Goal: Task Accomplishment & Management: Manage account settings

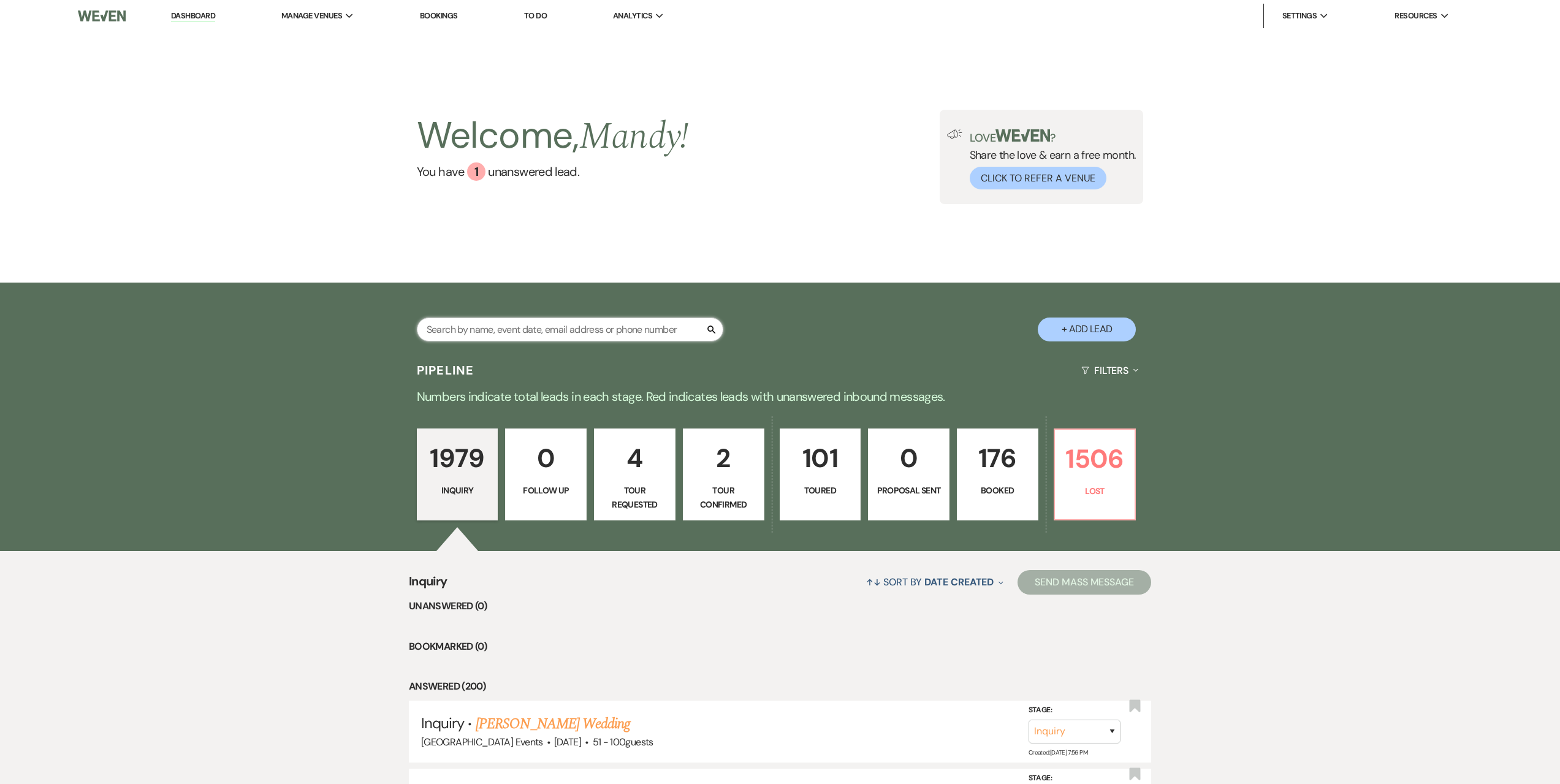
click at [491, 329] on input "text" at bounding box center [570, 329] width 306 height 24
type input "little"
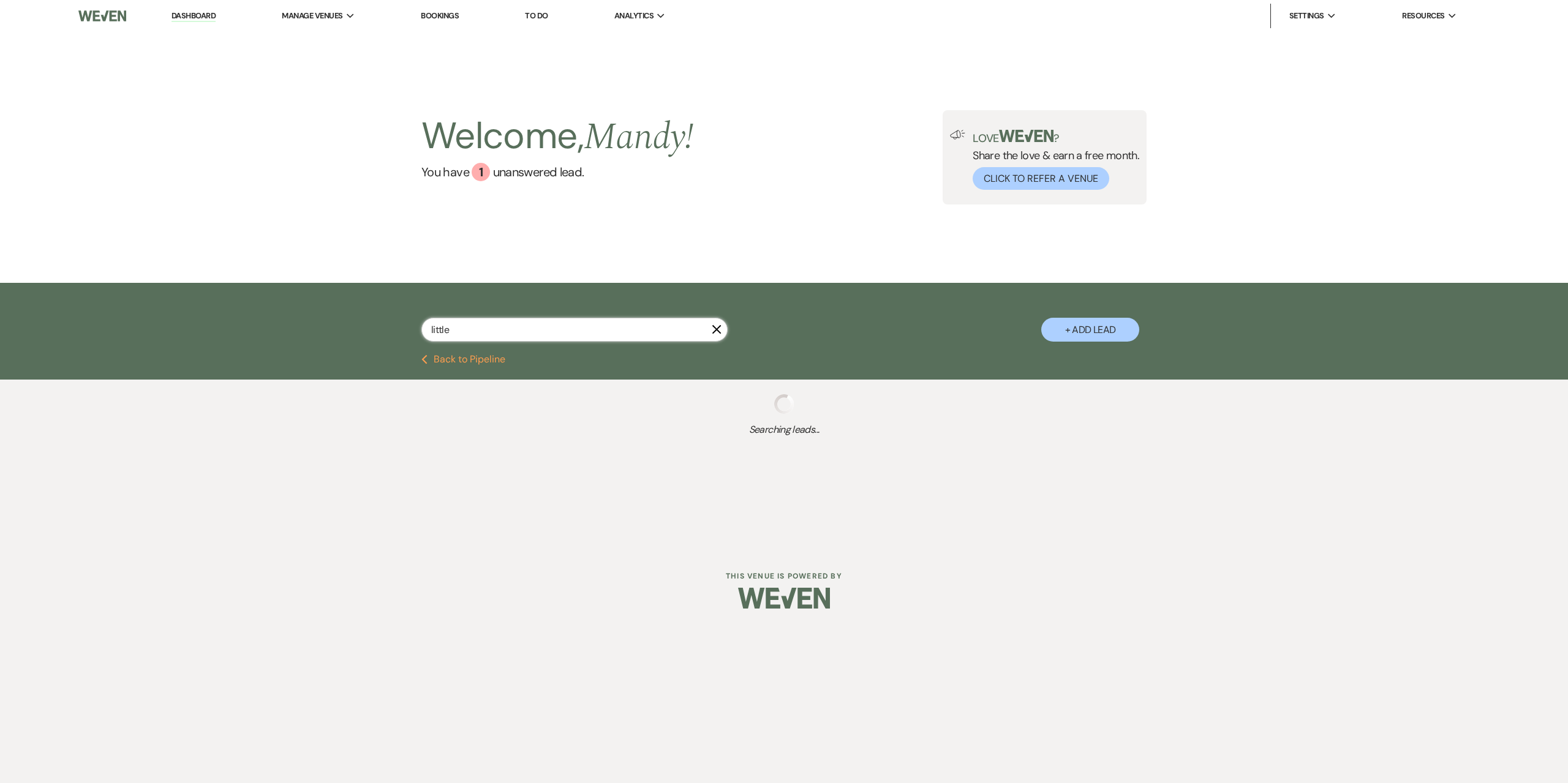
select select "8"
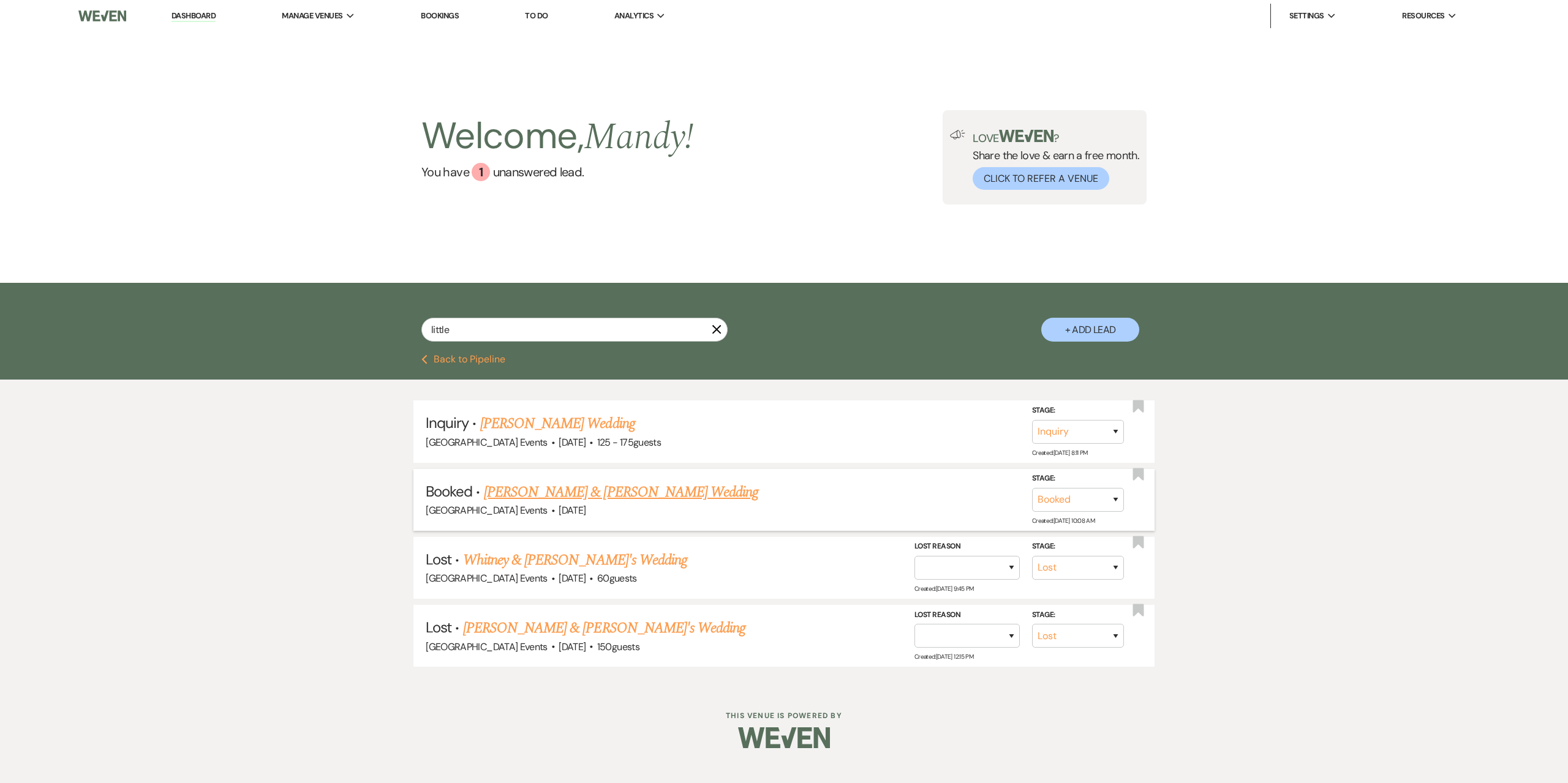
click at [562, 486] on link "[PERSON_NAME] & [PERSON_NAME] Wedding" at bounding box center [621, 492] width 275 height 22
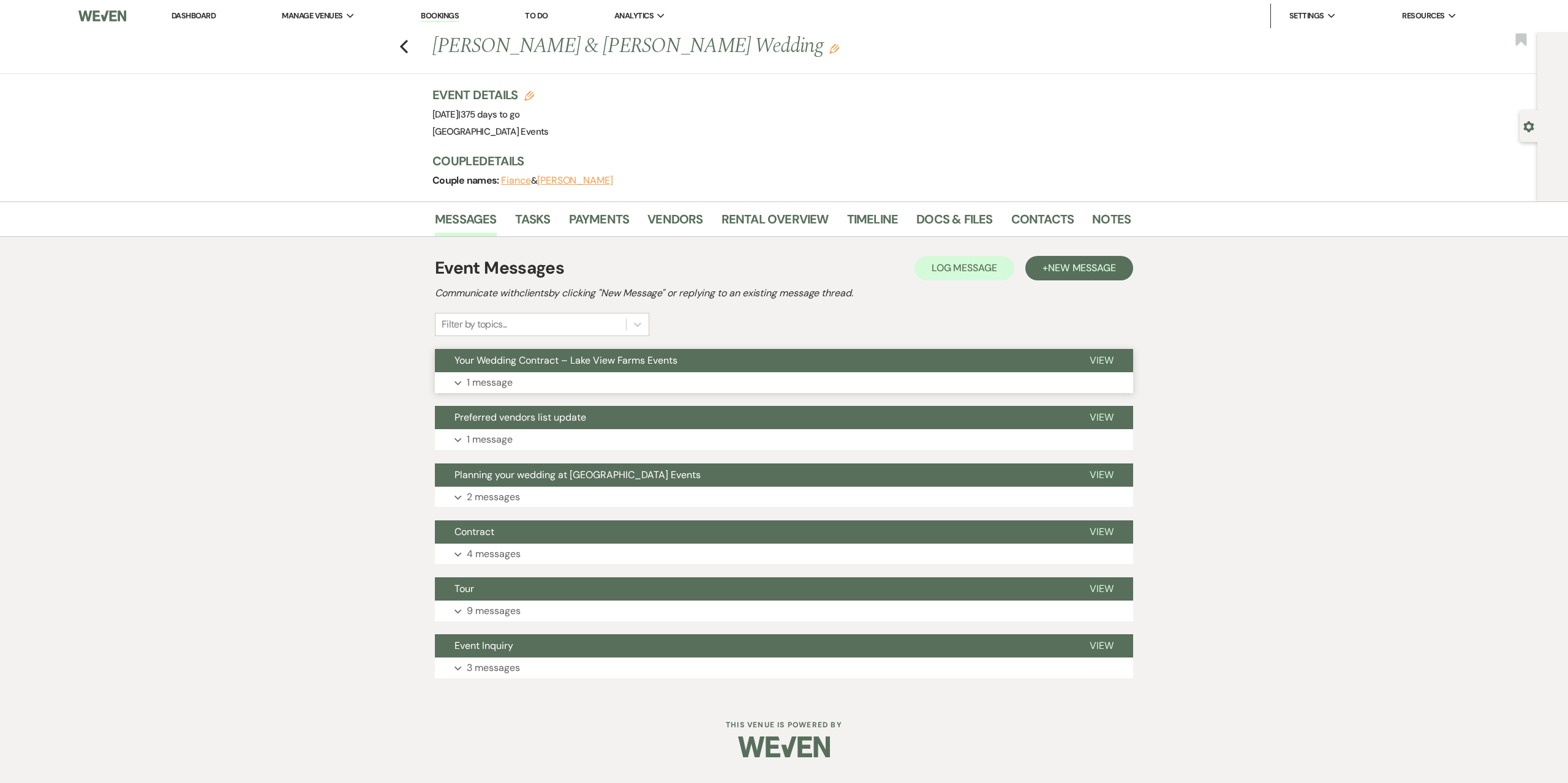
click at [564, 383] on button "Expand 1 message" at bounding box center [784, 383] width 698 height 21
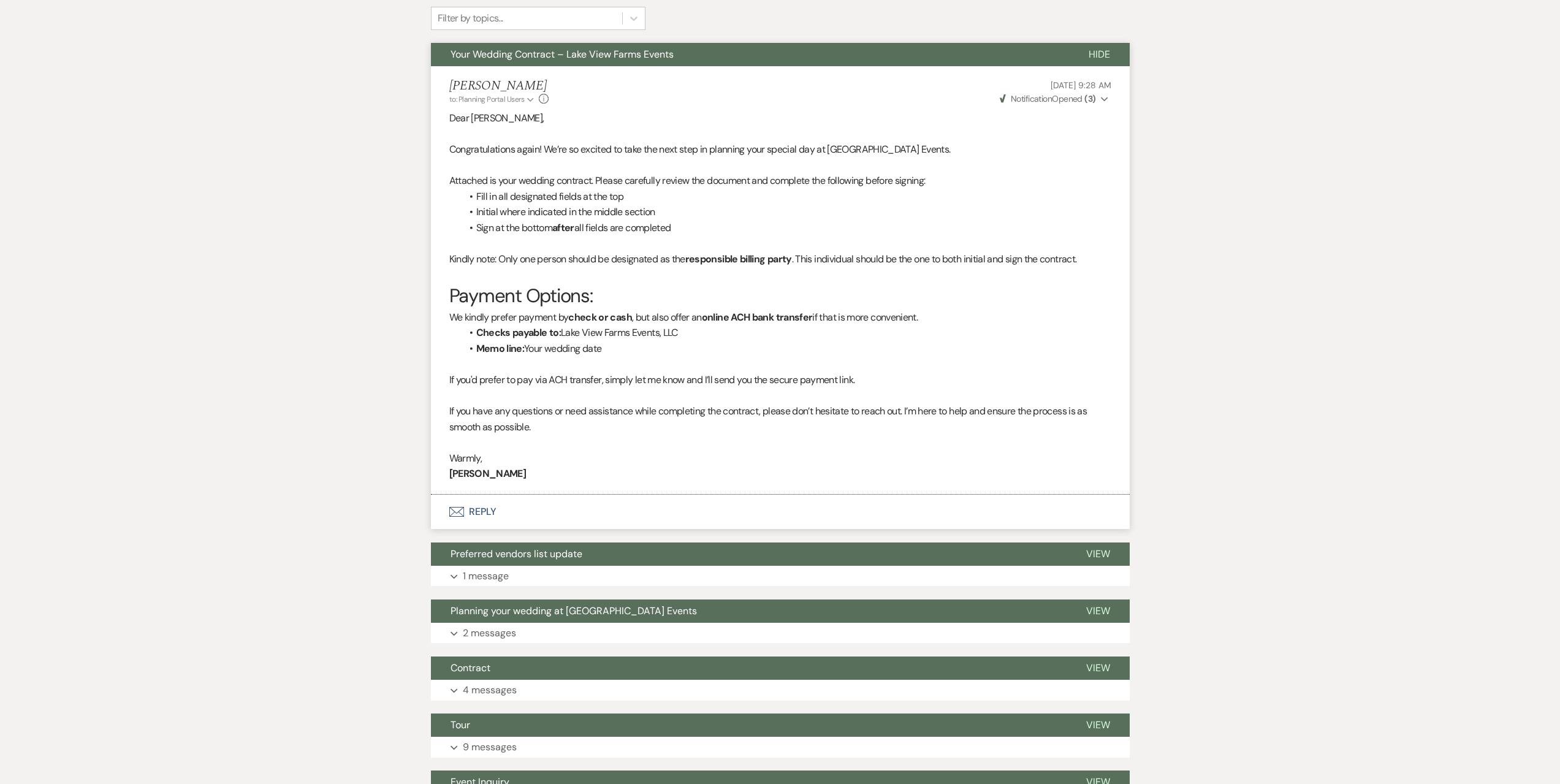
scroll to position [434, 0]
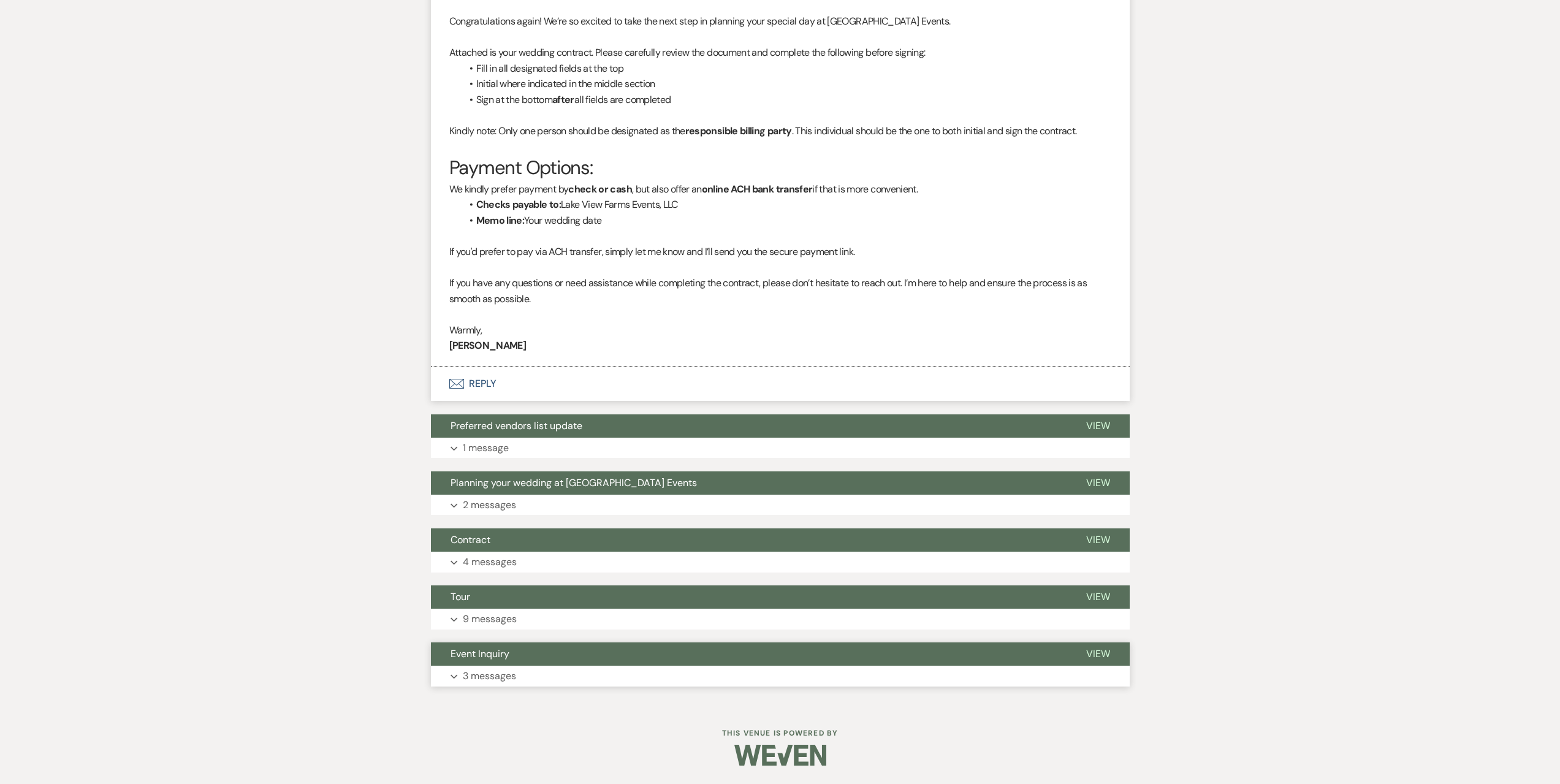
click at [534, 671] on button "Expand 3 messages" at bounding box center [781, 677] width 699 height 21
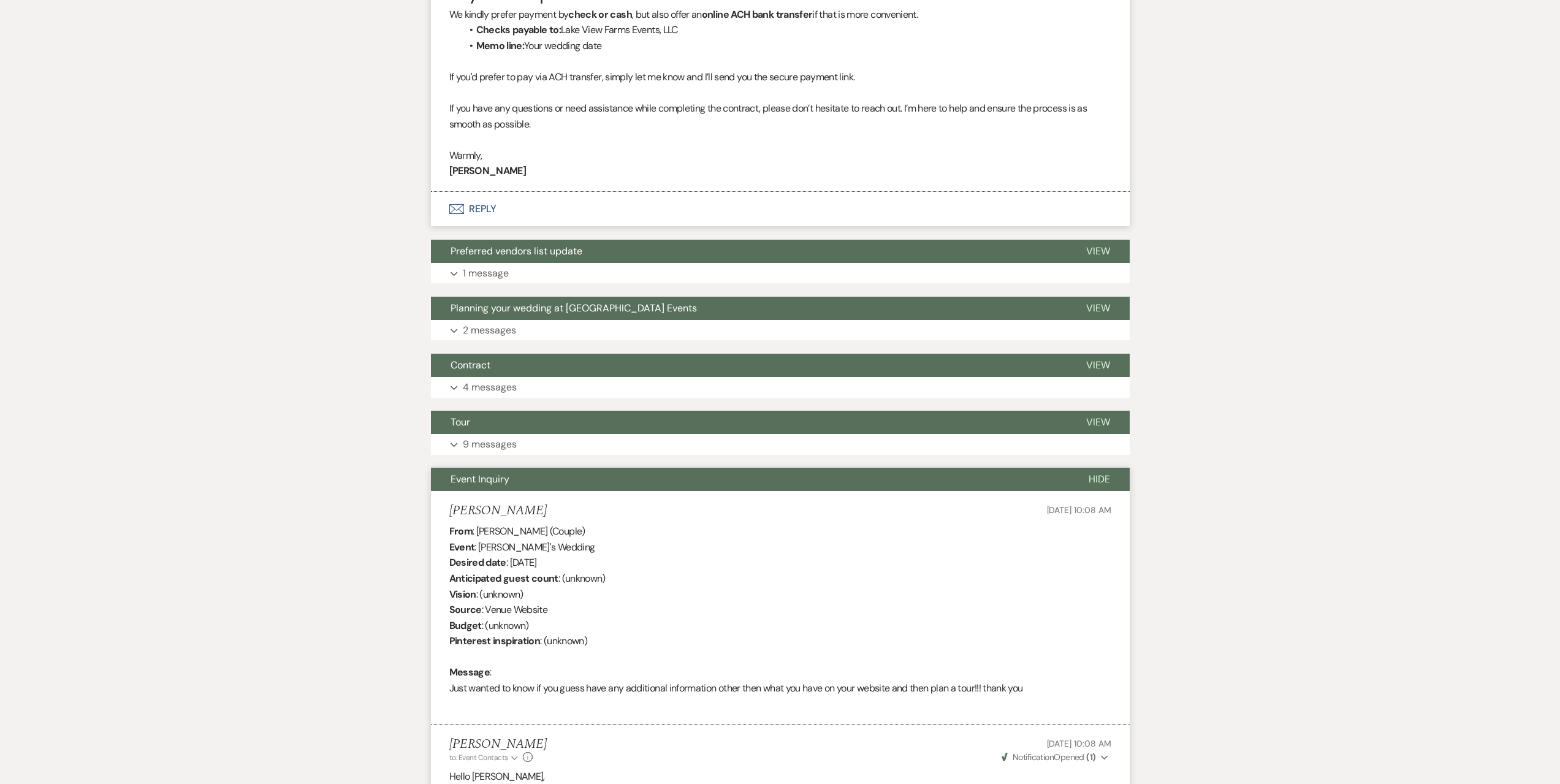
scroll to position [496, 0]
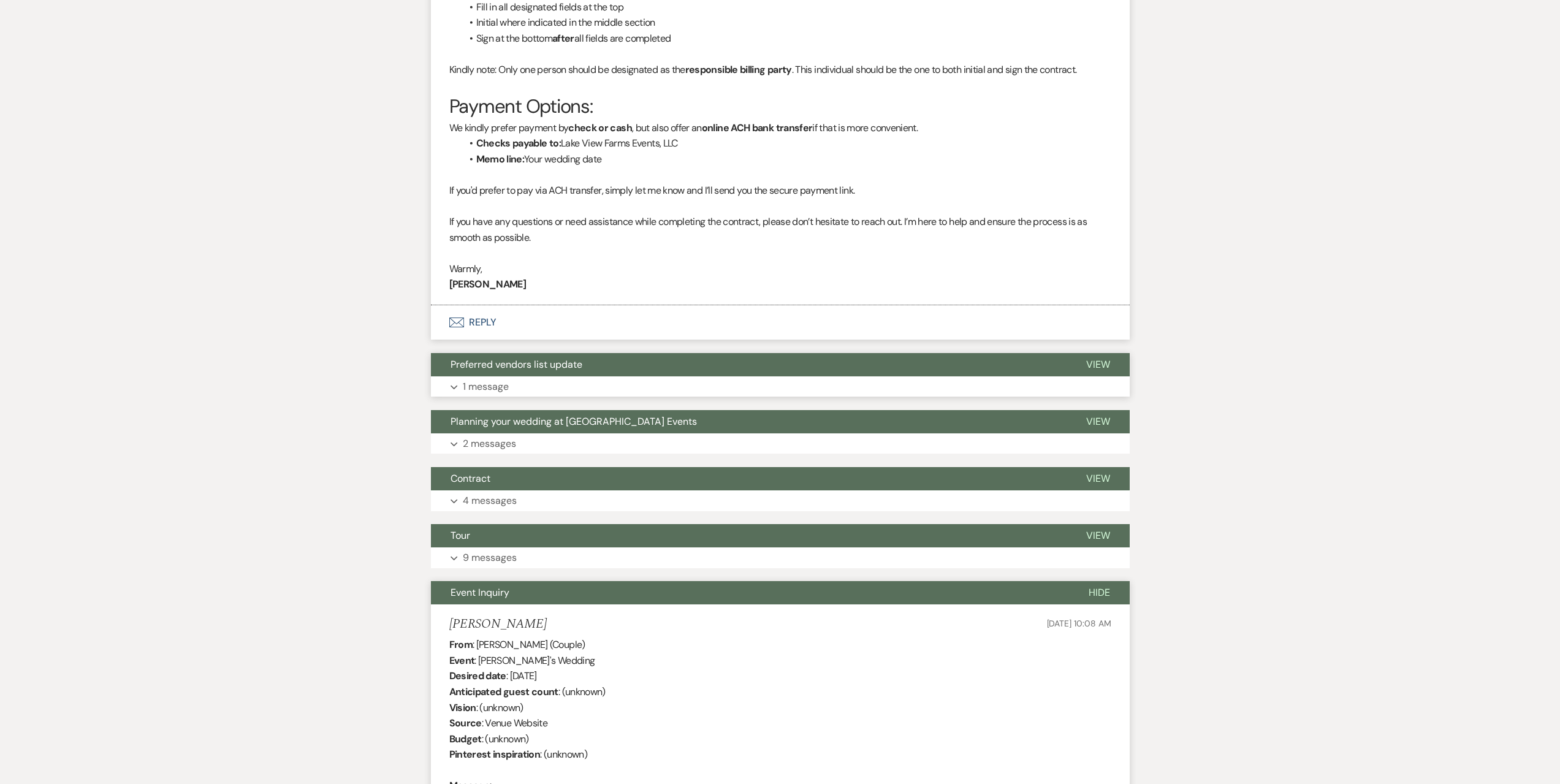
click at [544, 387] on button "Expand 1 message" at bounding box center [781, 387] width 699 height 21
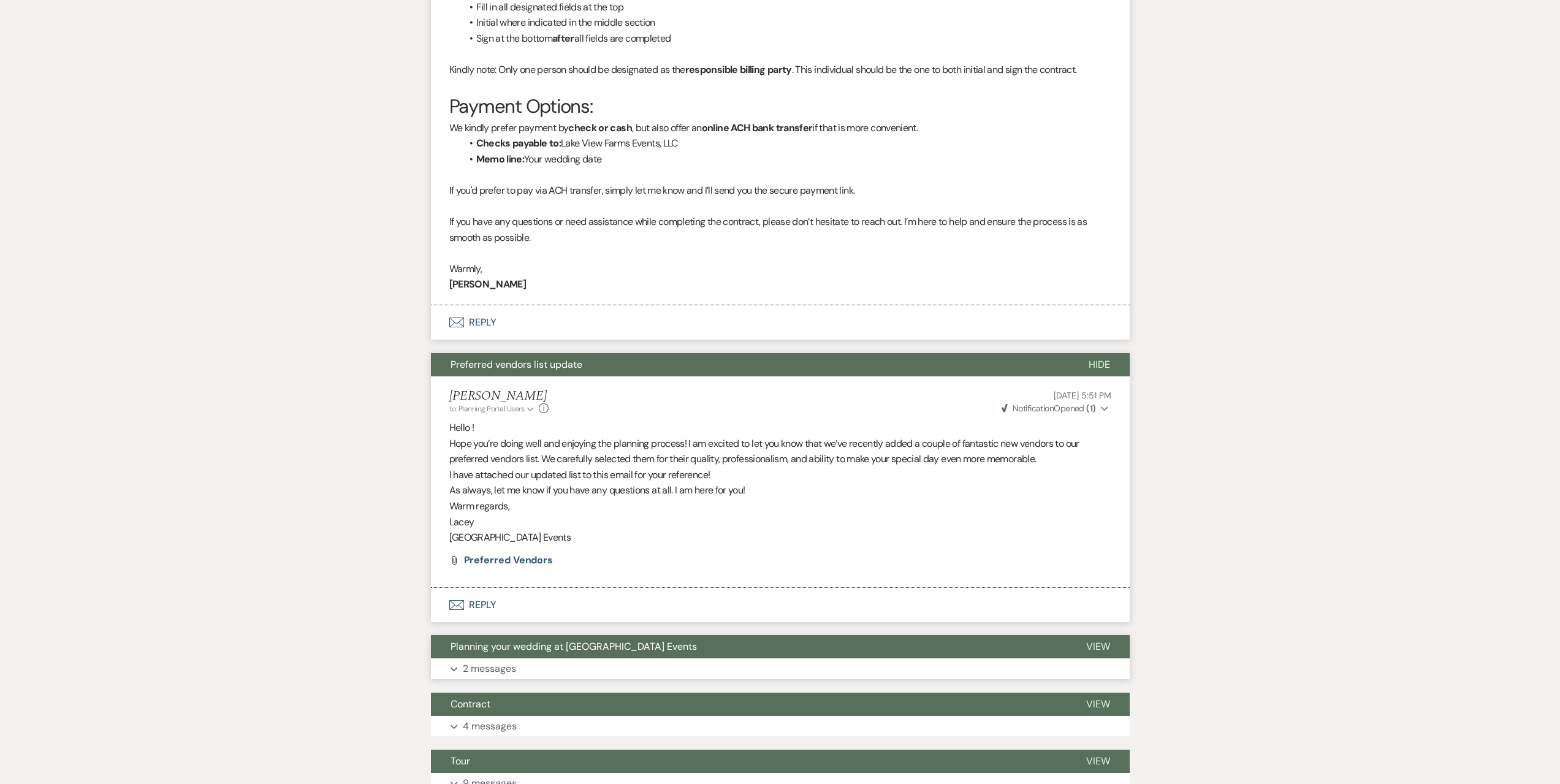
click at [703, 668] on button "Expand 2 messages" at bounding box center [781, 669] width 699 height 21
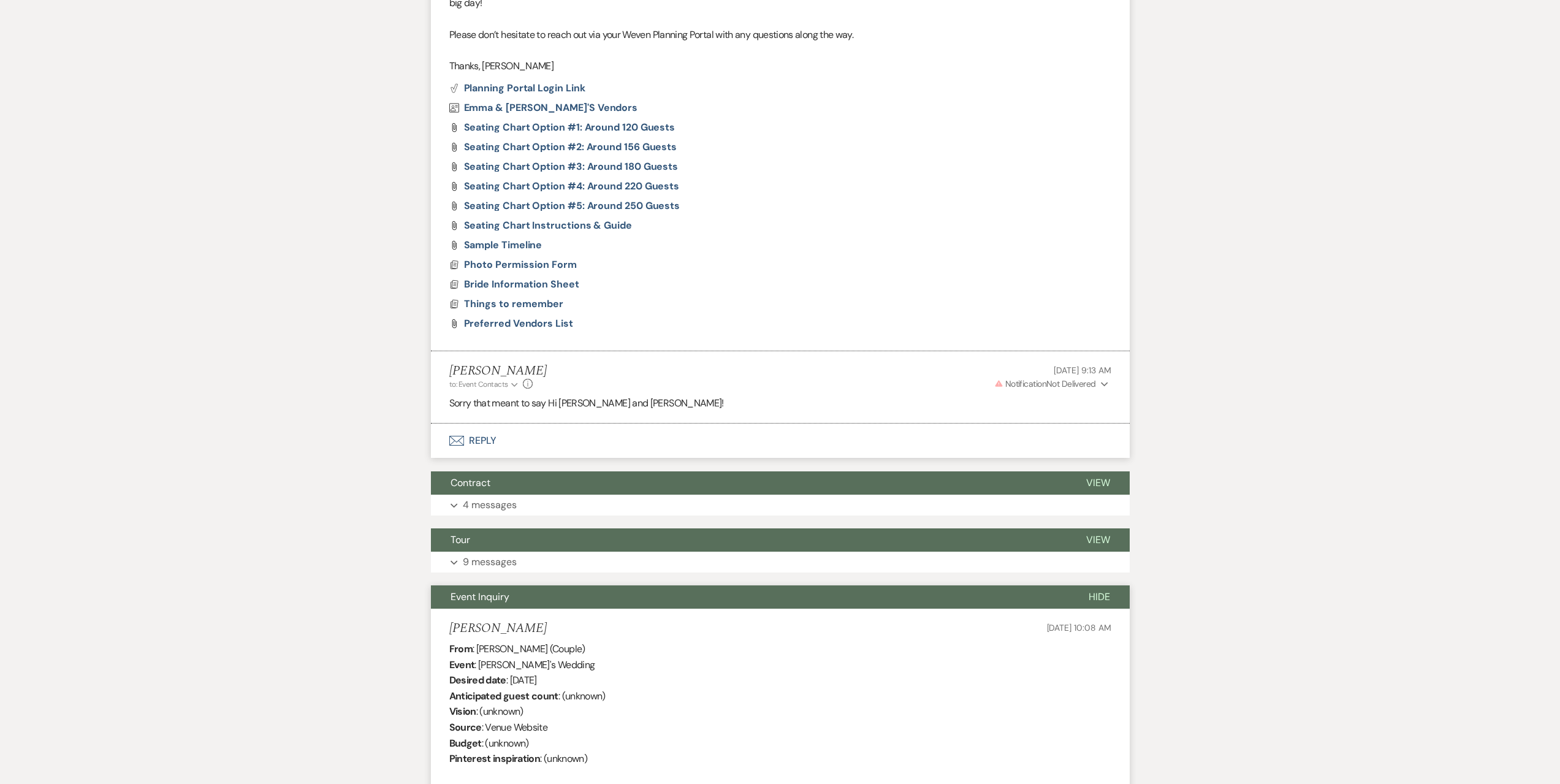
scroll to position [1784, 0]
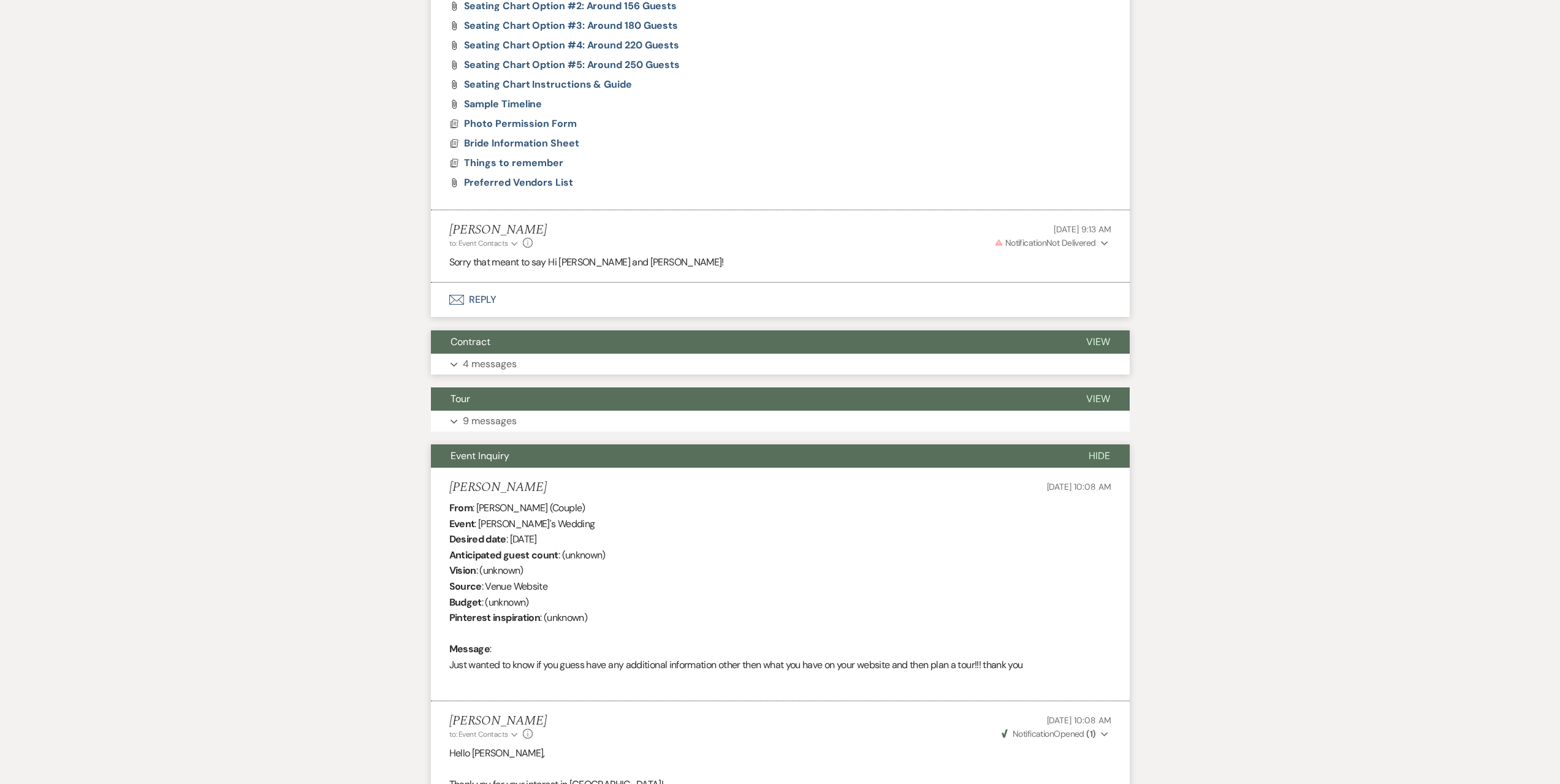
click at [522, 368] on button "Expand 4 messages" at bounding box center [781, 364] width 699 height 21
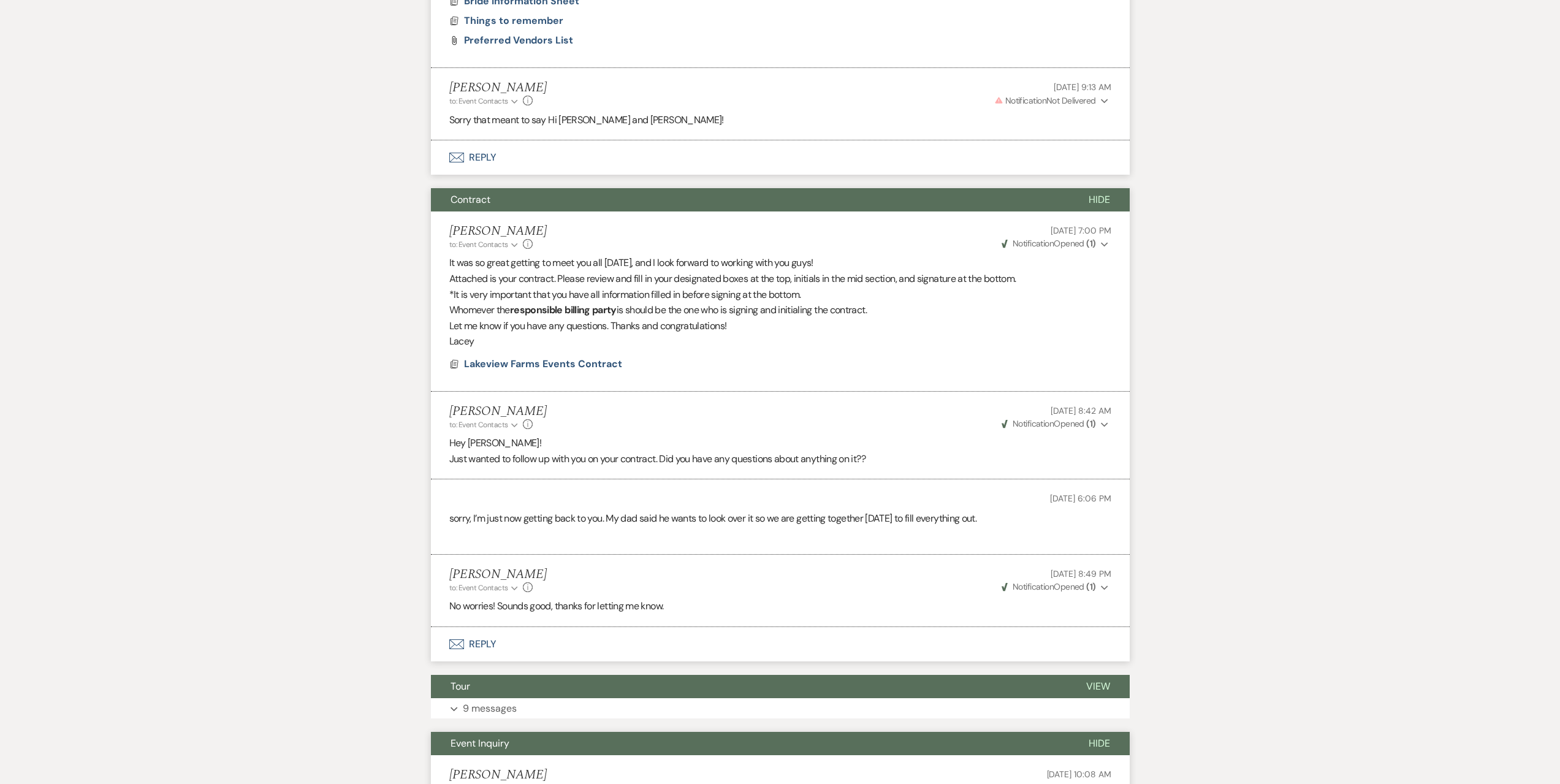
scroll to position [1967, 0]
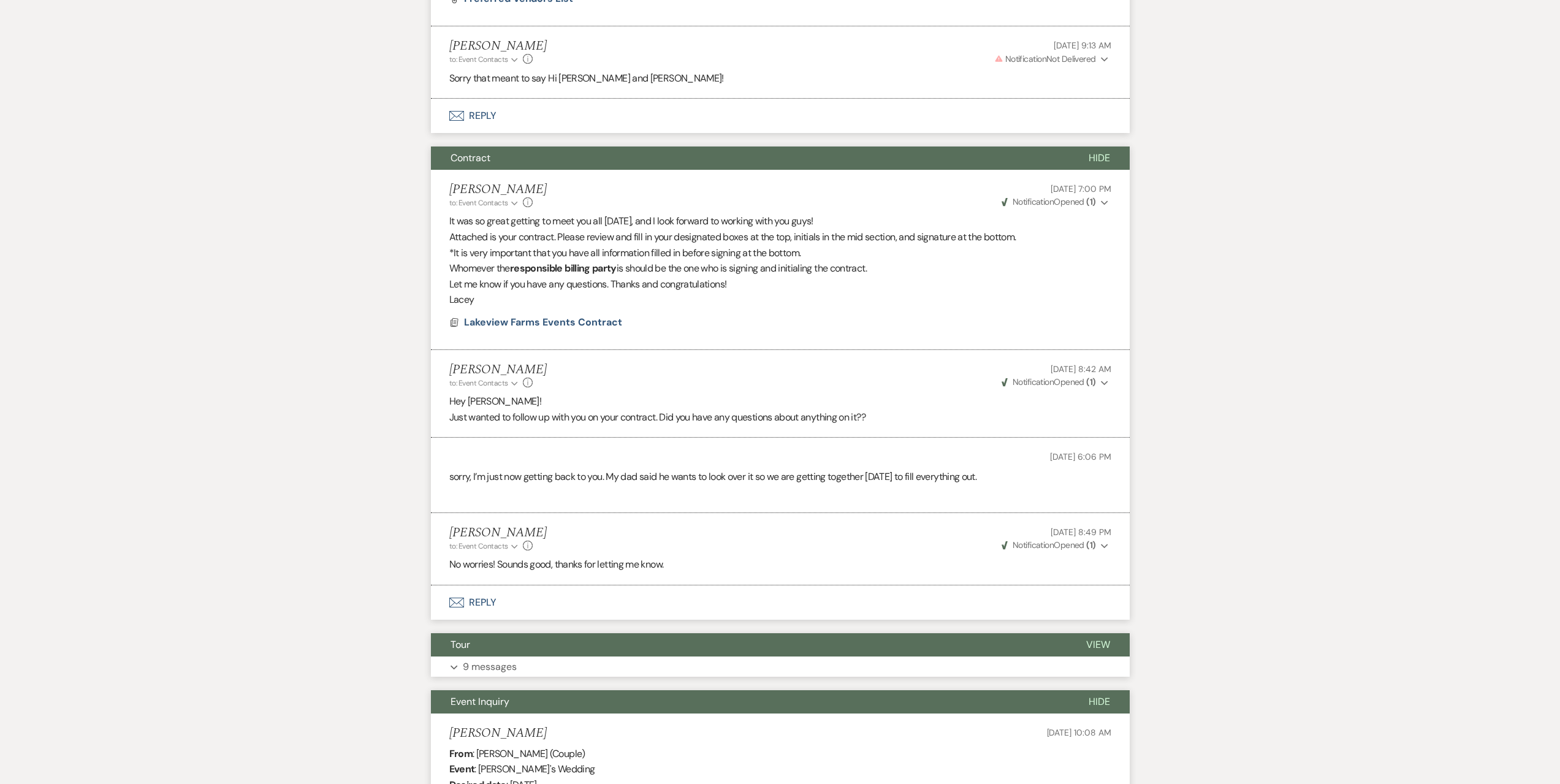
click at [564, 662] on button "Expand 9 messages" at bounding box center [781, 667] width 699 height 21
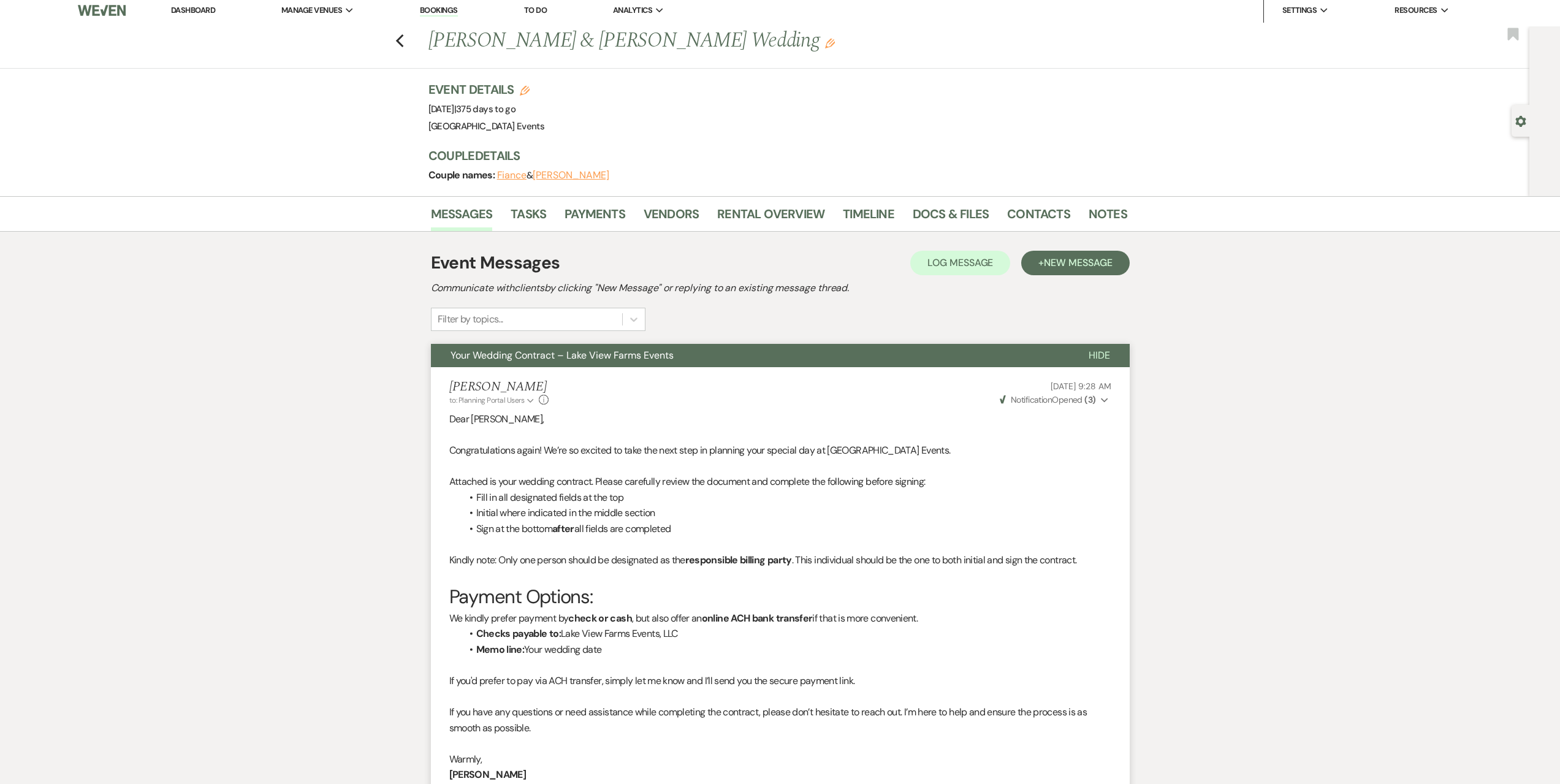
scroll to position [0, 0]
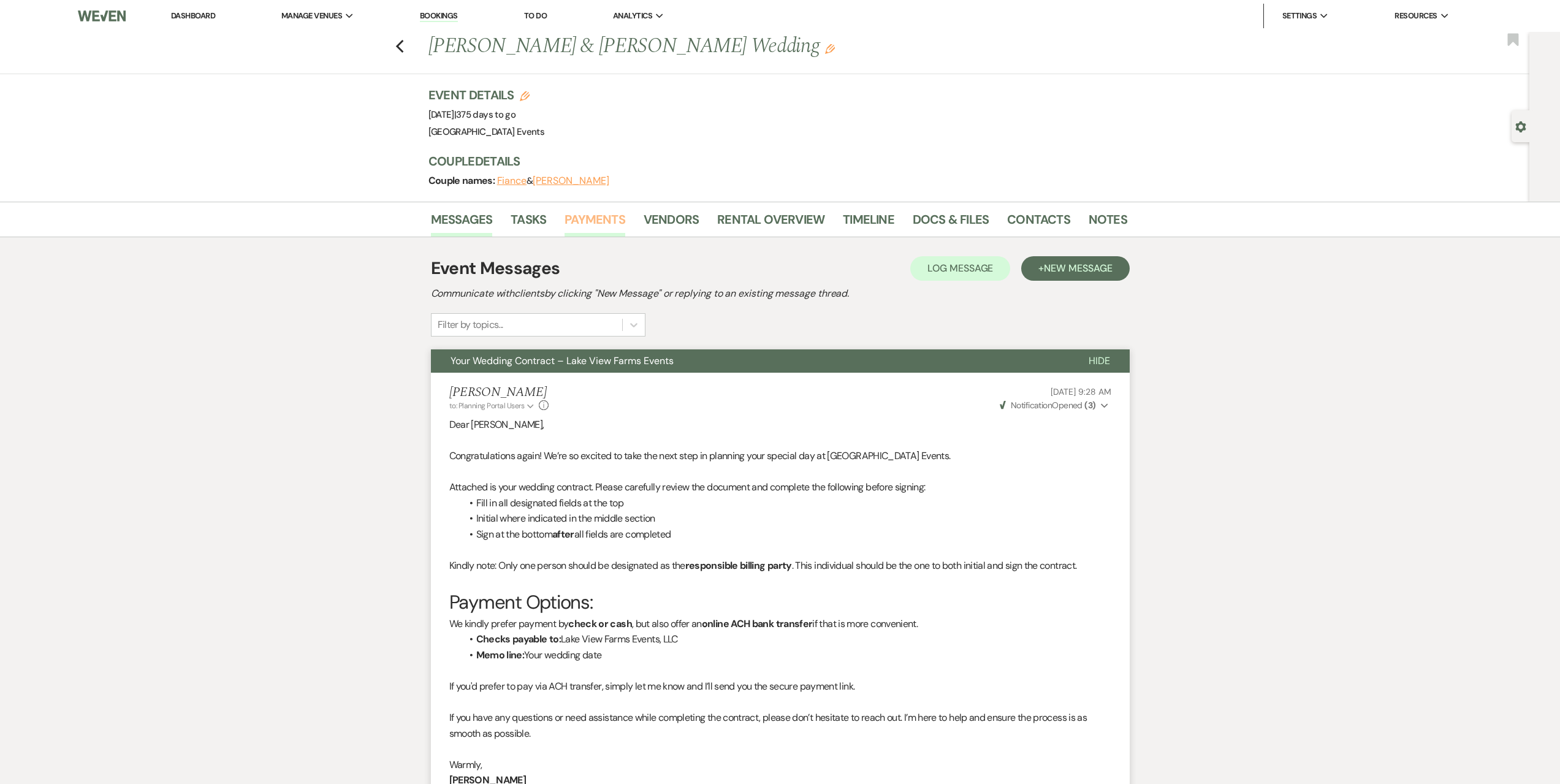
click at [618, 223] on link "Payments" at bounding box center [595, 224] width 61 height 27
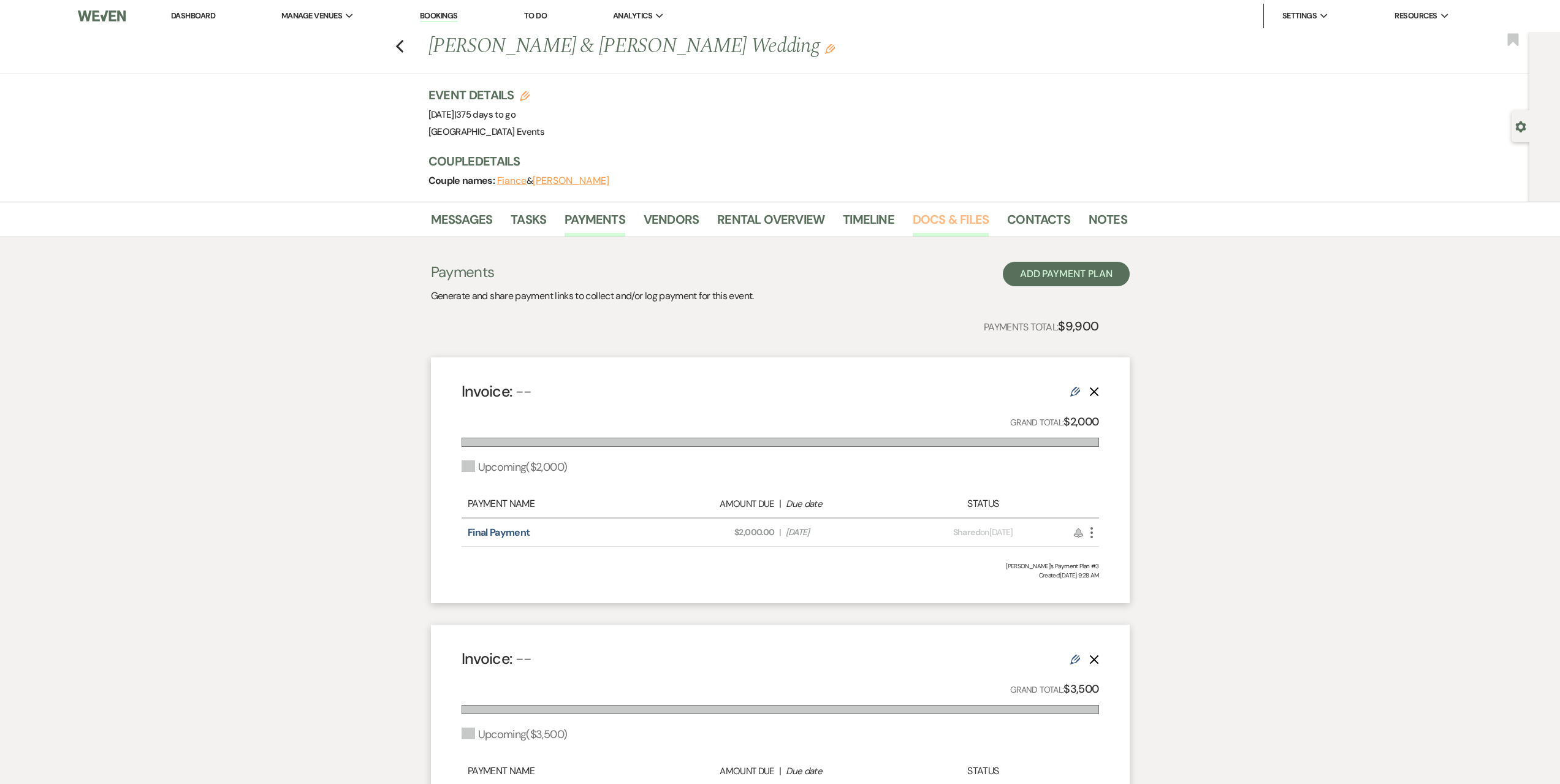
click at [930, 221] on link "Docs & Files" at bounding box center [951, 224] width 76 height 27
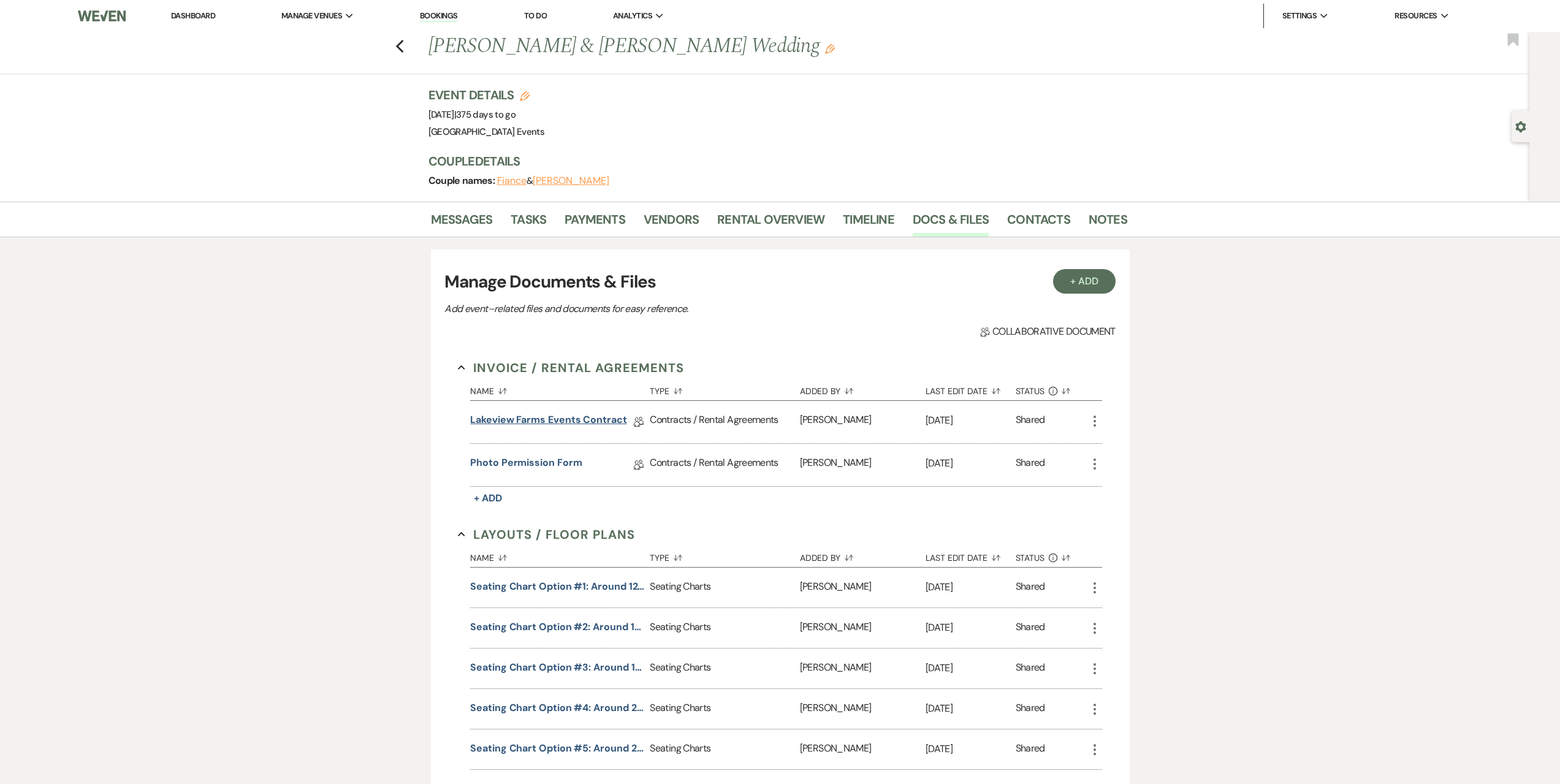
click at [584, 418] on link "Lakeview Farms Events Contract" at bounding box center [549, 422] width 157 height 19
